Goal: Task Accomplishment & Management: Complete application form

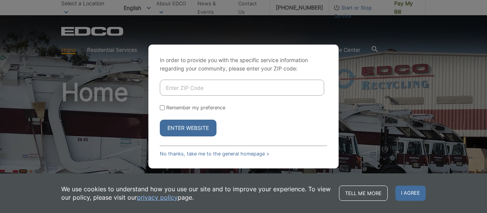
click at [202, 86] on input "Enter ZIP Code" at bounding box center [242, 87] width 164 height 16
type input "90713"
click at [204, 125] on button "Enter Website" at bounding box center [188, 127] width 57 height 17
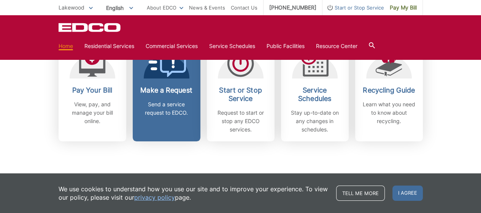
scroll to position [228, 0]
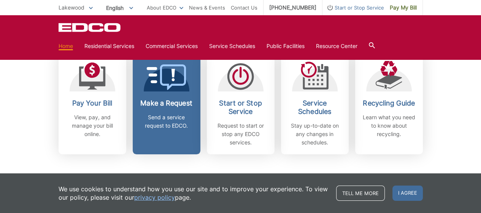
click at [178, 124] on p "Send a service request to EDCO." at bounding box center [166, 121] width 56 height 17
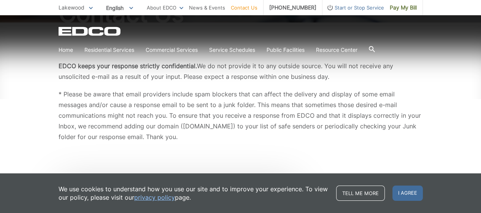
scroll to position [152, 0]
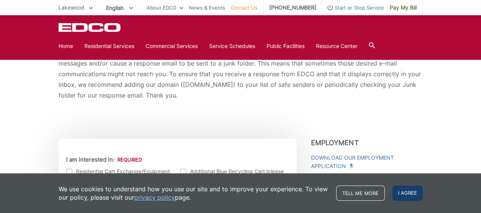
click at [396, 187] on span "I agree" at bounding box center [407, 192] width 30 height 15
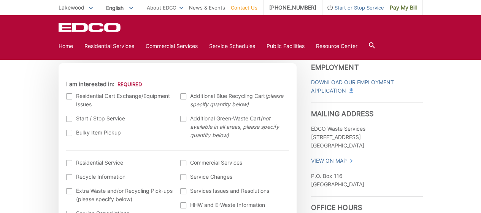
scroll to position [228, 0]
click at [100, 132] on label "Bulky Item Pickup" at bounding box center [119, 131] width 107 height 8
click at [0, 0] on input "Bulky Item Pickup" at bounding box center [0, 0] width 0 height 0
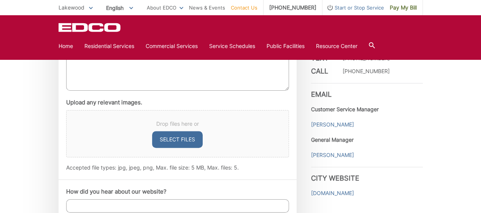
scroll to position [418, 0]
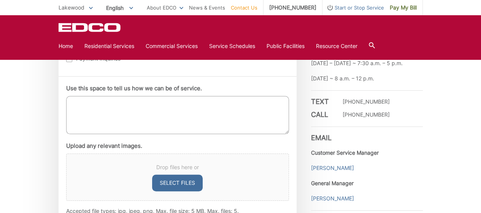
click at [128, 111] on textarea "Use this space to tell us how we can be of service." at bounding box center [177, 115] width 223 height 38
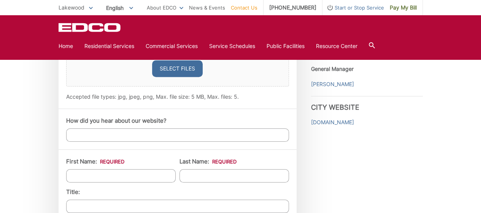
scroll to position [608, 0]
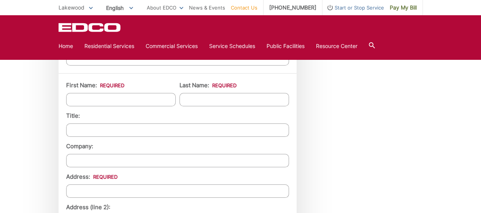
type textarea "I have a handful of large bulky items that needs to be picked up; one of which …"
click at [99, 100] on input "First Name: *" at bounding box center [121, 99] width 110 height 13
type input "n"
type input "Navy"
type input "Chhim"
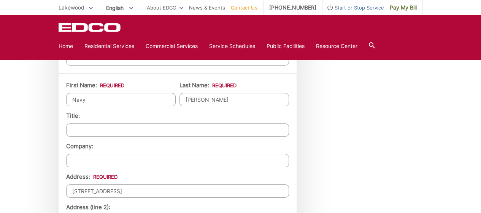
scroll to position [722, 0]
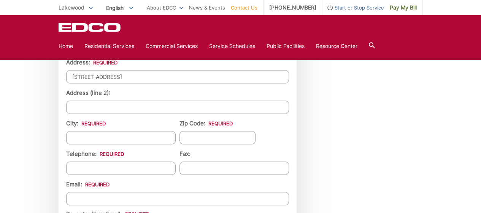
type input "4232 Palo Verde Ave"
click at [126, 141] on input "City: *" at bounding box center [121, 137] width 110 height 13
type input "Lakewood"
type input "90713"
type input "(562) 355-7618"
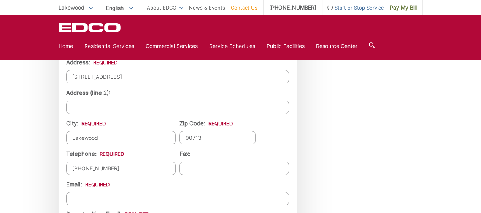
type input "(___) ___-____"
type input "nchhim@yahoo.com"
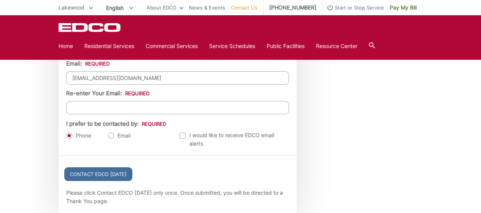
click at [122, 137] on label "Email" at bounding box center [119, 136] width 22 height 8
radio input "true"
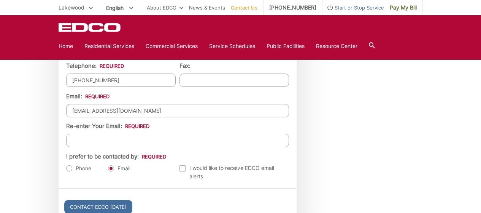
scroll to position [767, 0]
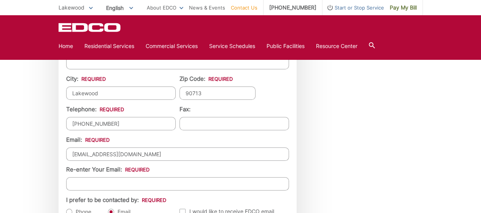
click at [137, 184] on input "Re-enter Your Email:" at bounding box center [177, 183] width 223 height 13
type input "nchhim@yahoo.com"
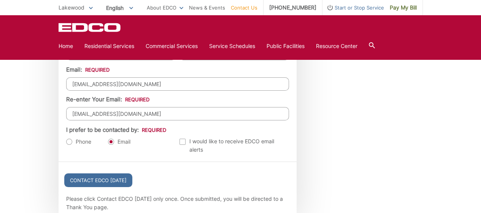
scroll to position [881, 0]
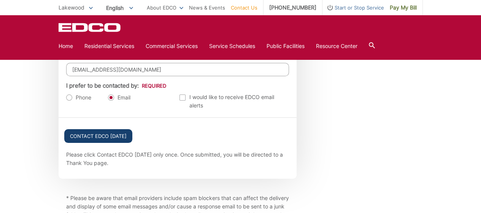
click at [100, 136] on input "Contact EDCO Today" at bounding box center [98, 136] width 68 height 14
